Goal: Check status: Check status

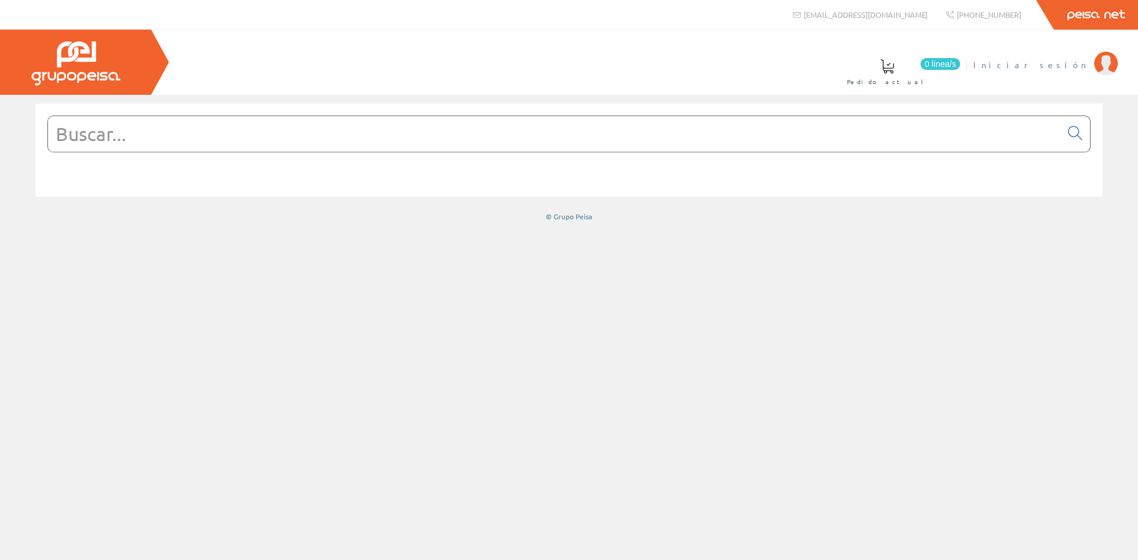
click at [1076, 64] on span "Iniciar sesión" at bounding box center [1030, 65] width 115 height 12
click at [1100, 69] on img at bounding box center [1106, 64] width 24 height 24
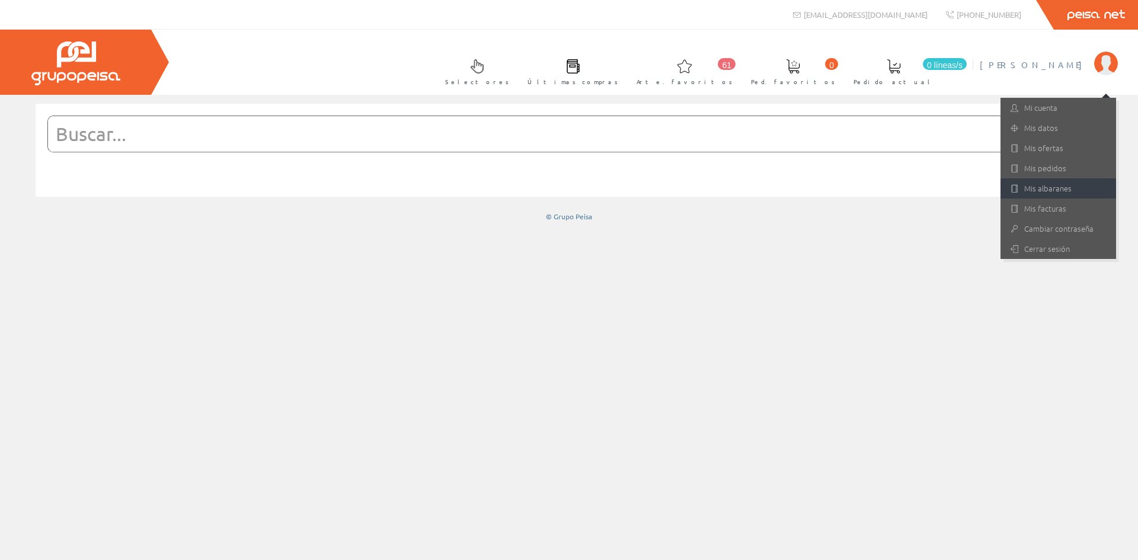
click at [1049, 187] on font "Mis albaranes" at bounding box center [1047, 188] width 47 height 11
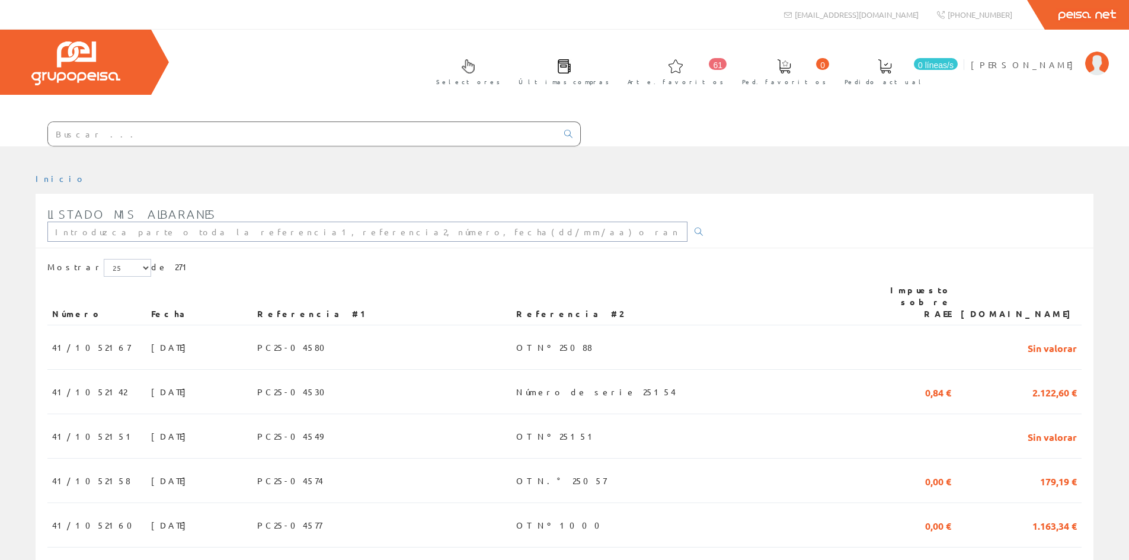
click at [151, 235] on input "text" at bounding box center [367, 232] width 640 height 20
type input "41/1051184"
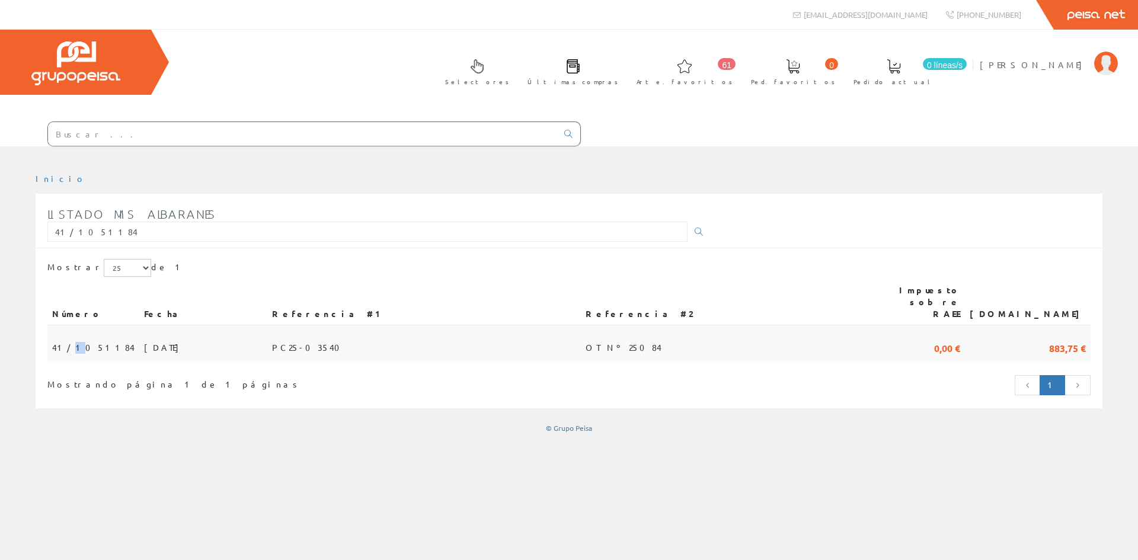
click at [68, 342] on font "41/1051184" at bounding box center [93, 347] width 82 height 11
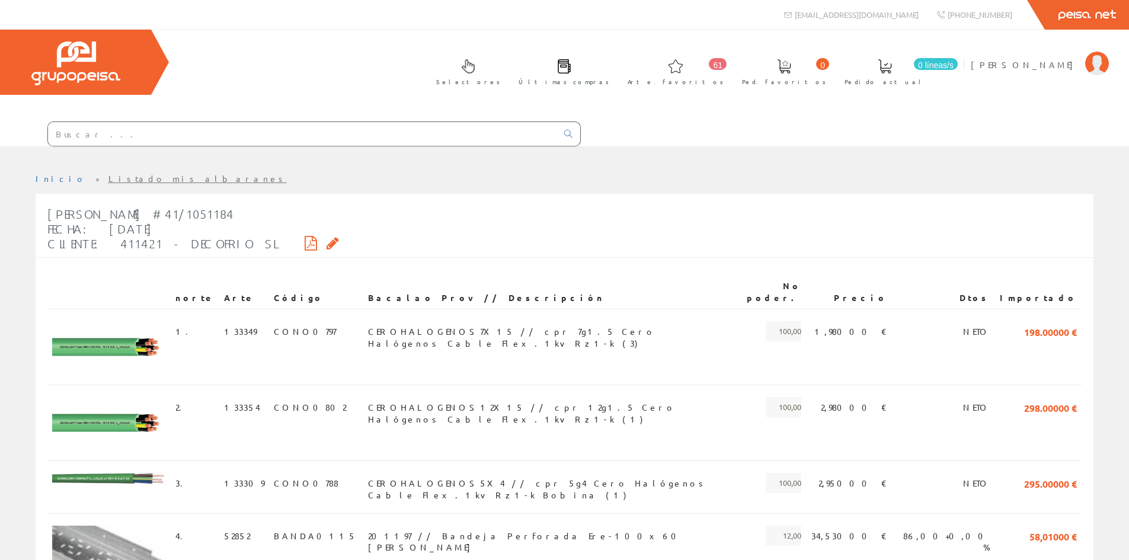
click at [327, 241] on icon at bounding box center [333, 243] width 12 height 8
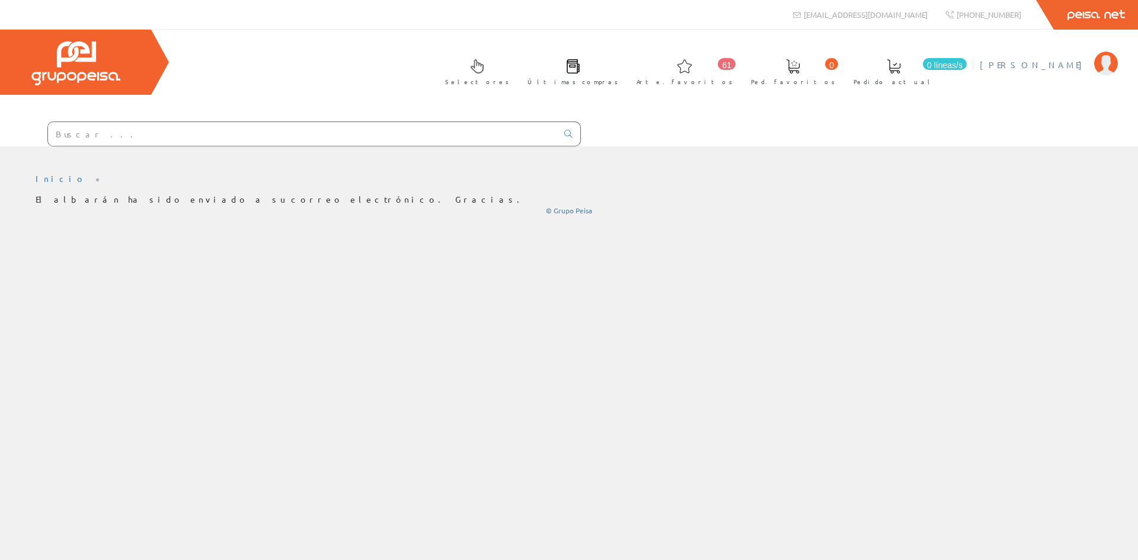
click at [1105, 58] on img at bounding box center [1106, 64] width 24 height 24
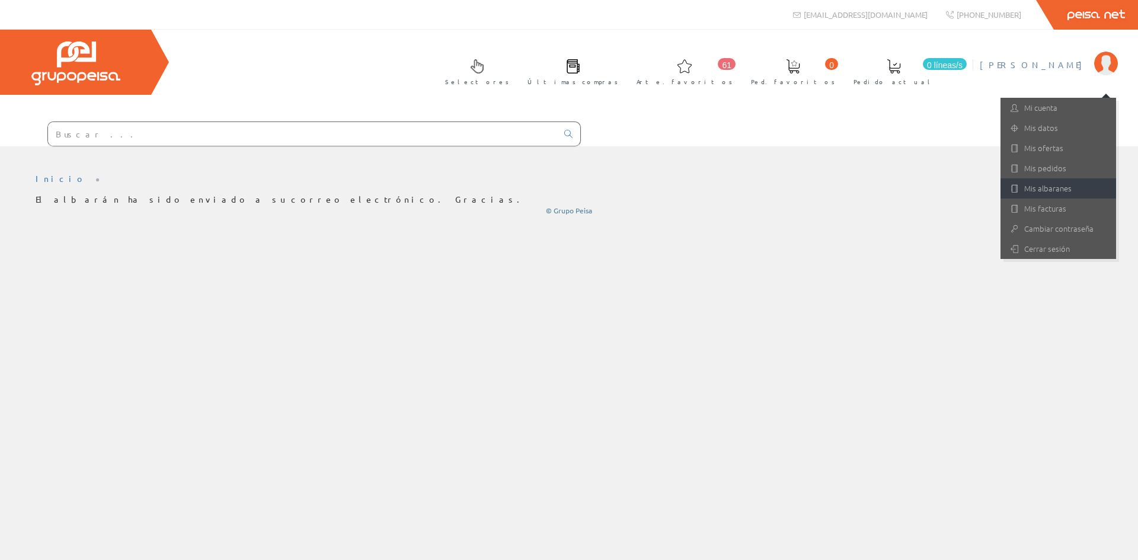
click at [1052, 186] on font "Mis albaranes" at bounding box center [1047, 188] width 47 height 11
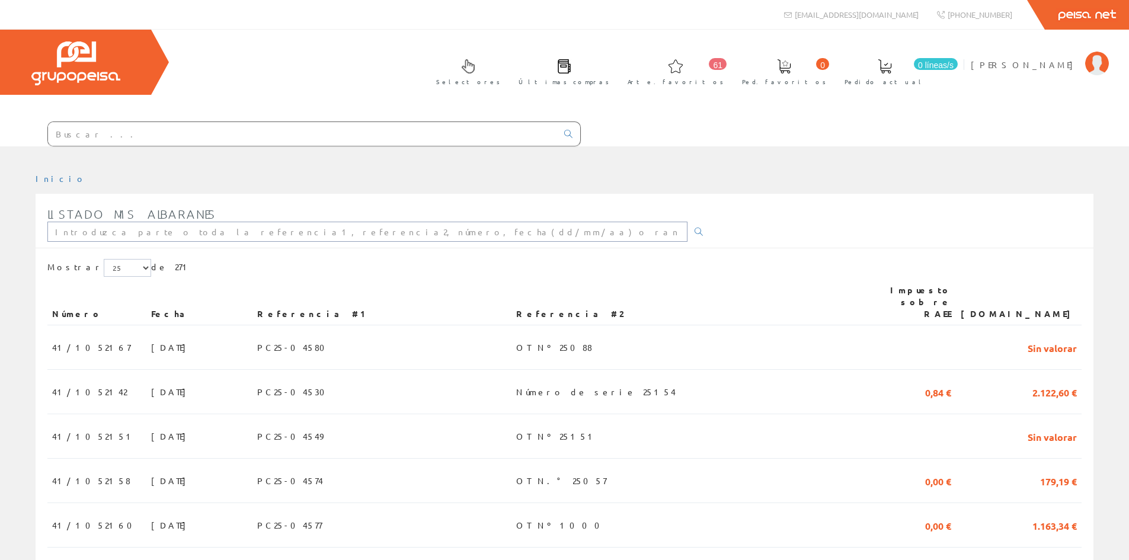
click at [238, 237] on input "text" at bounding box center [367, 232] width 640 height 20
type input "941/1051265"
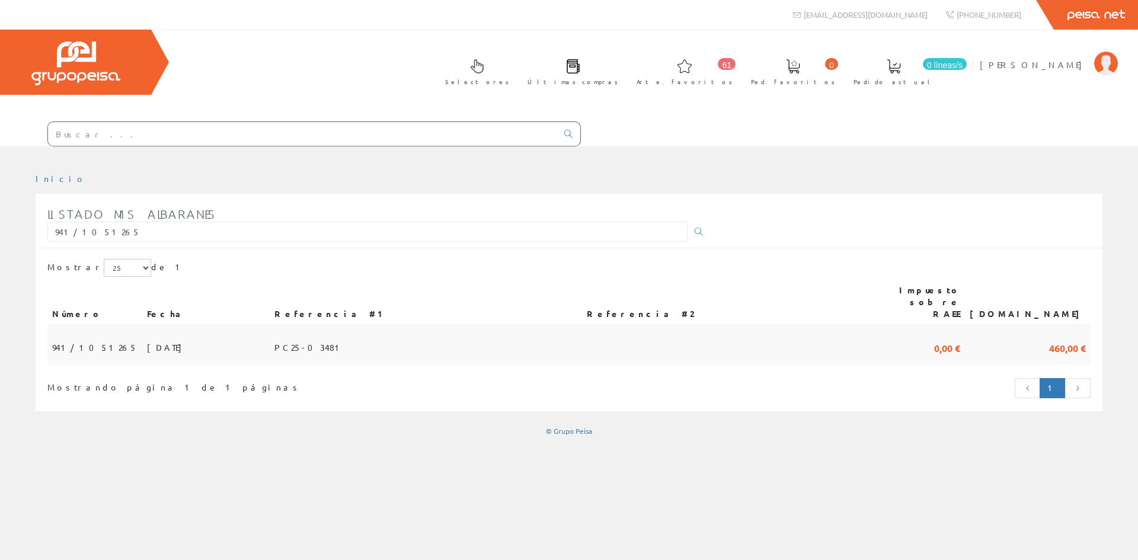
click at [89, 337] on span "941/1051265" at bounding box center [94, 347] width 85 height 20
click at [89, 342] on font "941/1051265" at bounding box center [94, 347] width 85 height 11
click at [56, 342] on font "941/1051265" at bounding box center [94, 347] width 85 height 11
click at [147, 342] on font "04/08/2025" at bounding box center [167, 347] width 41 height 11
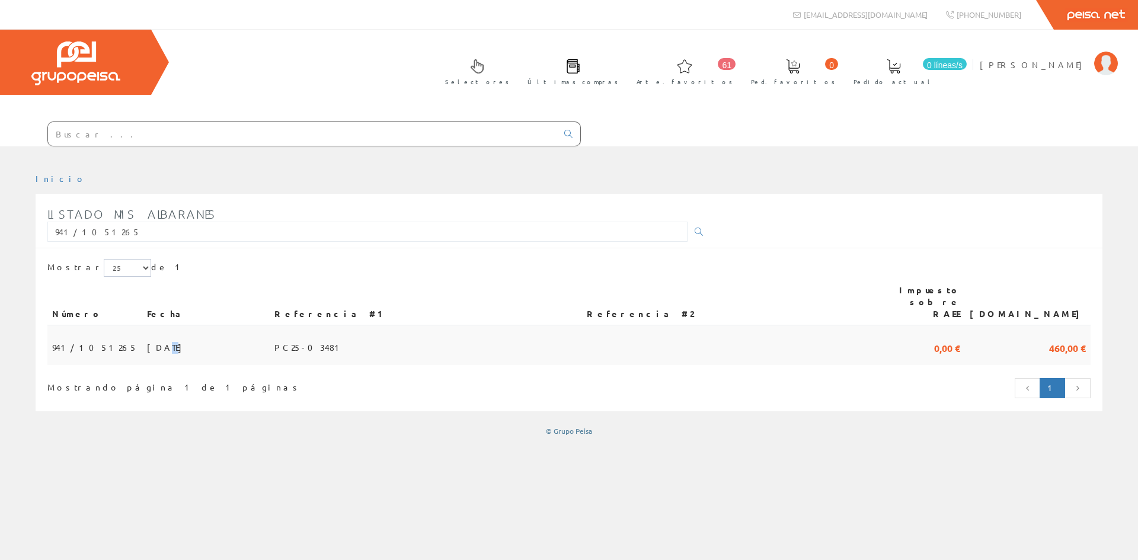
click at [147, 342] on font "04/08/2025" at bounding box center [167, 347] width 41 height 11
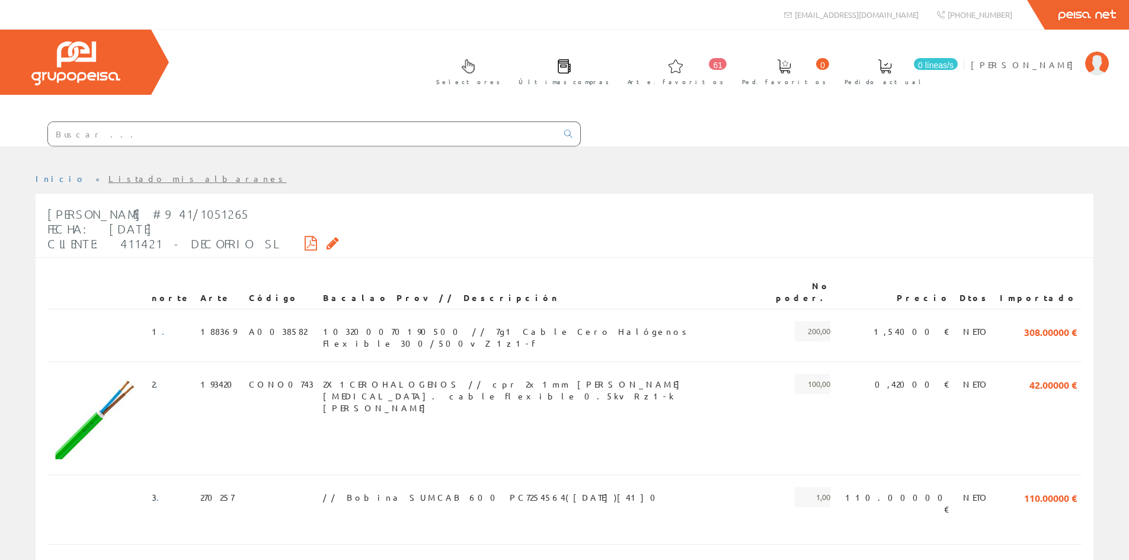
click at [327, 239] on icon at bounding box center [333, 243] width 12 height 8
